Goal: Find specific page/section: Find specific page/section

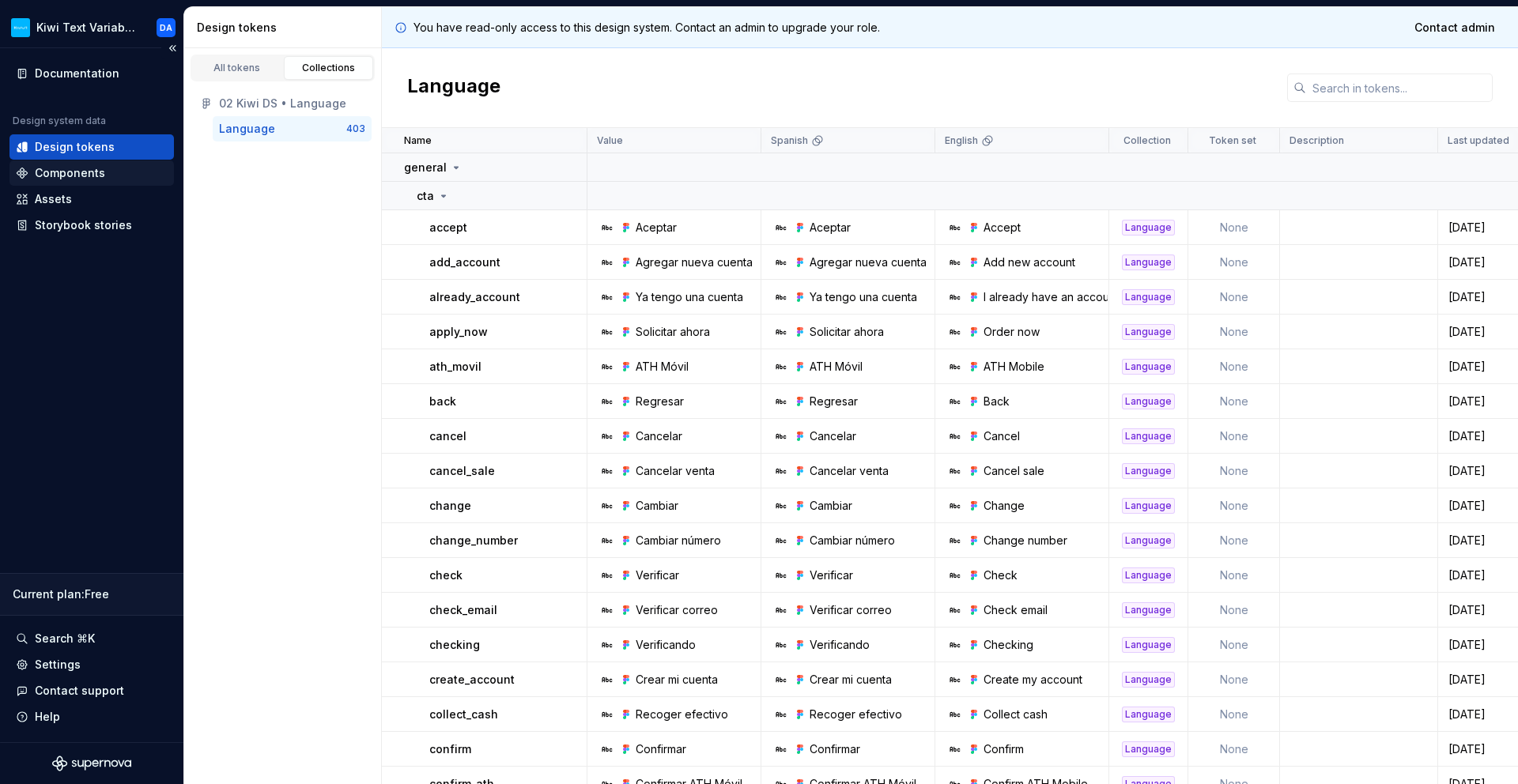
click at [105, 179] on div "Components" at bounding box center [91, 173] width 152 height 16
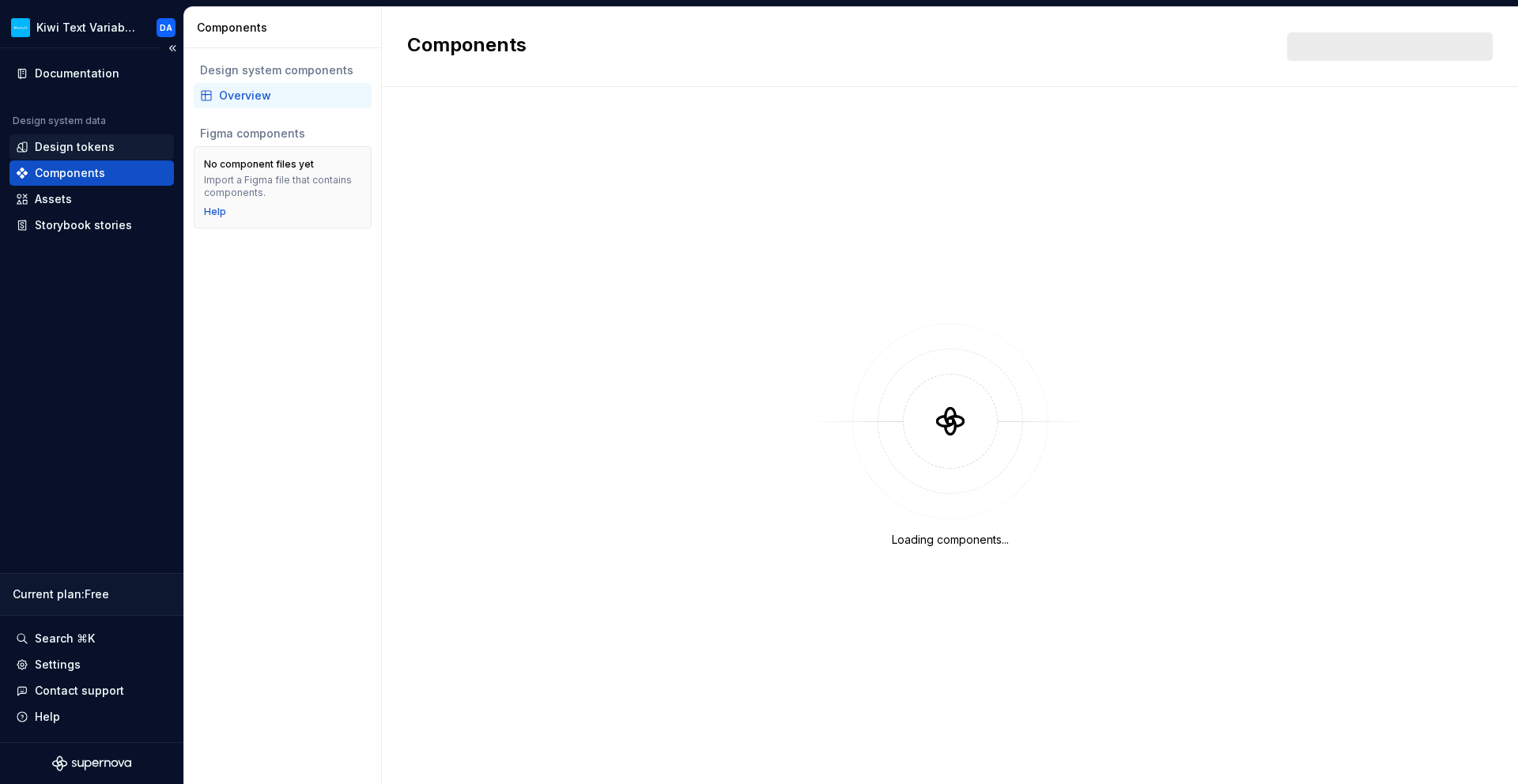
click at [106, 155] on div "Design tokens" at bounding box center [91, 147] width 165 height 25
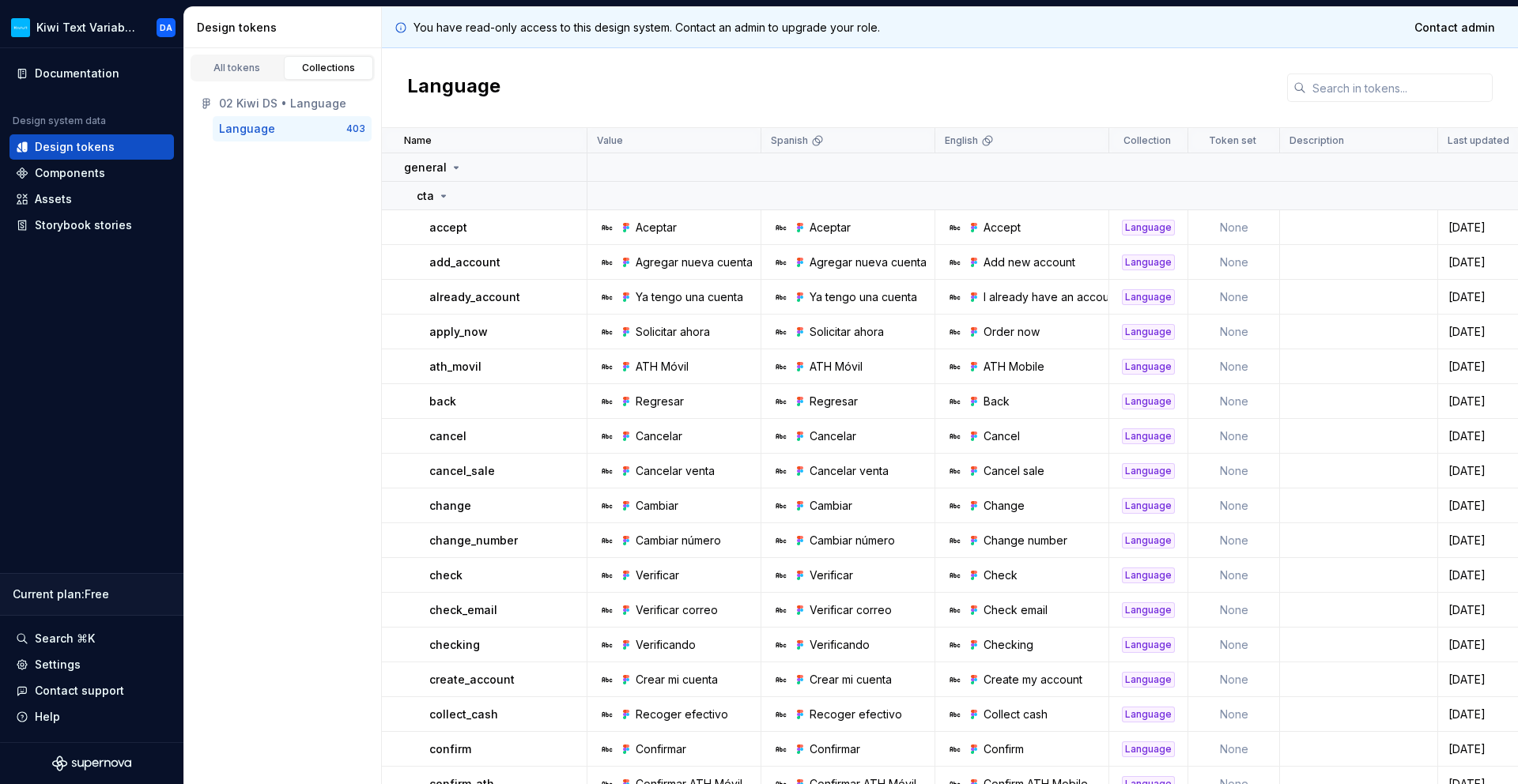
click at [248, 419] on div "All tokens Collections 02 Kiwi DS • Language Language 403" at bounding box center [283, 416] width 198 height 736
